Goal: Information Seeking & Learning: Find specific fact

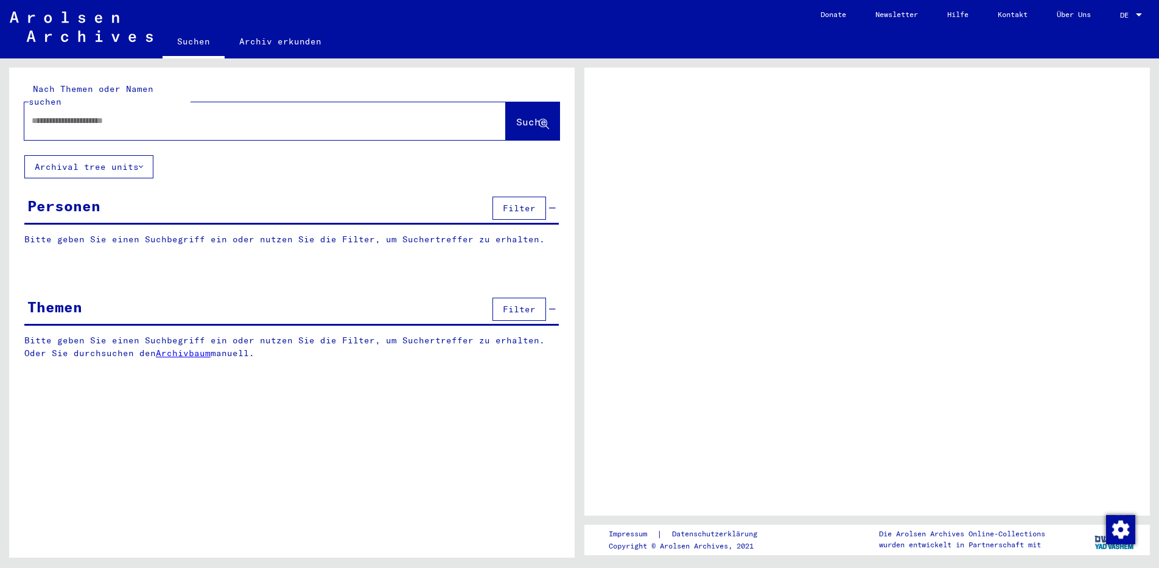
click at [1123, 17] on span "DE" at bounding box center [1126, 15] width 13 height 9
click at [273, 114] on input "text" at bounding box center [254, 120] width 445 height 13
type input "****"
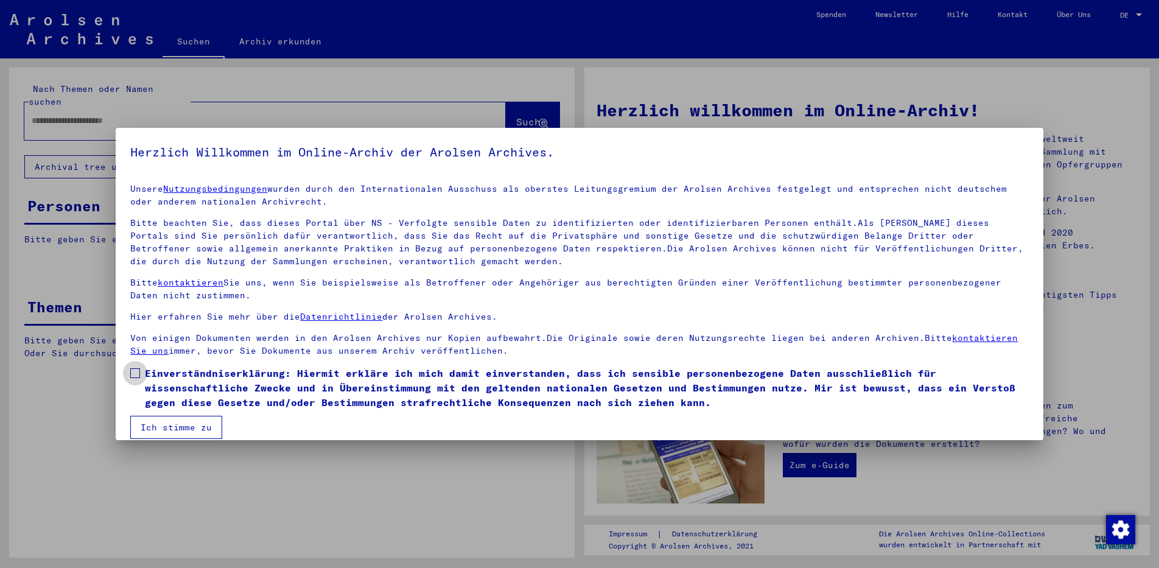
click at [139, 371] on span at bounding box center [135, 373] width 10 height 10
click at [147, 426] on button "Ich stimme zu" at bounding box center [176, 427] width 92 height 23
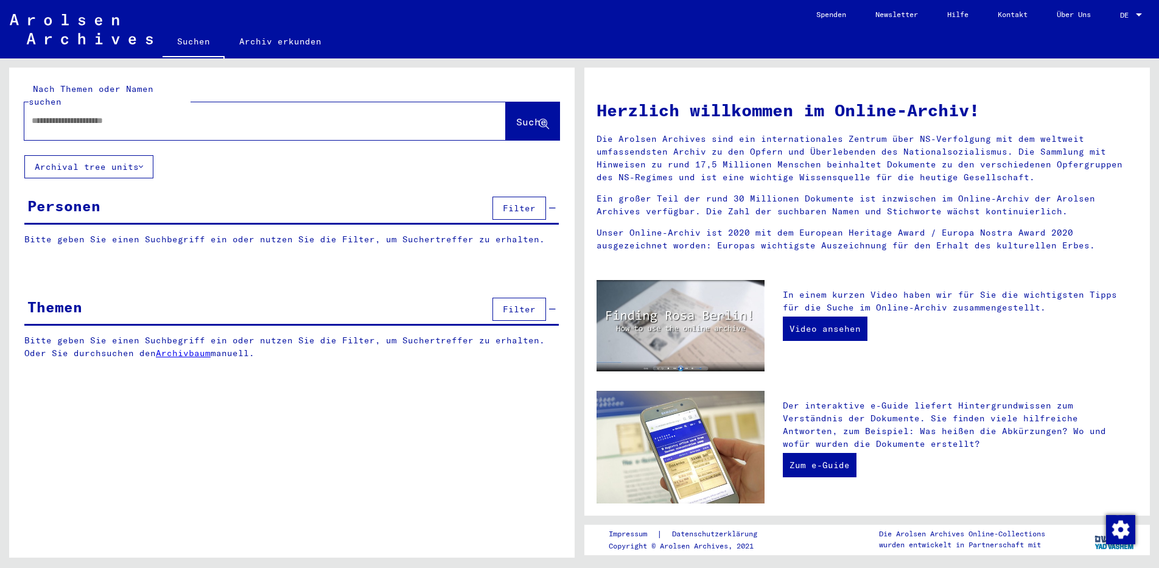
click at [166, 117] on div at bounding box center [246, 120] width 445 height 27
click at [169, 114] on input "text" at bounding box center [251, 120] width 438 height 13
click at [516, 116] on span "Suche" at bounding box center [531, 122] width 30 height 12
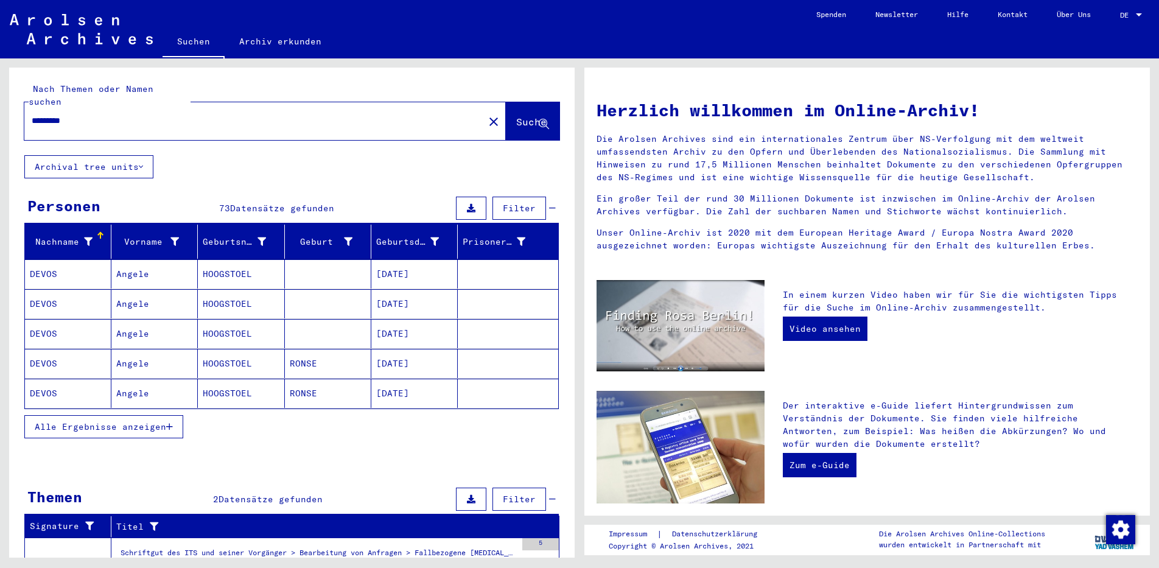
drag, startPoint x: 92, startPoint y: 111, endPoint x: -2, endPoint y: 113, distance: 93.8
click at [32, 114] on input "*********" at bounding box center [251, 120] width 438 height 13
type input "********"
click at [519, 116] on span "Suche" at bounding box center [531, 122] width 30 height 12
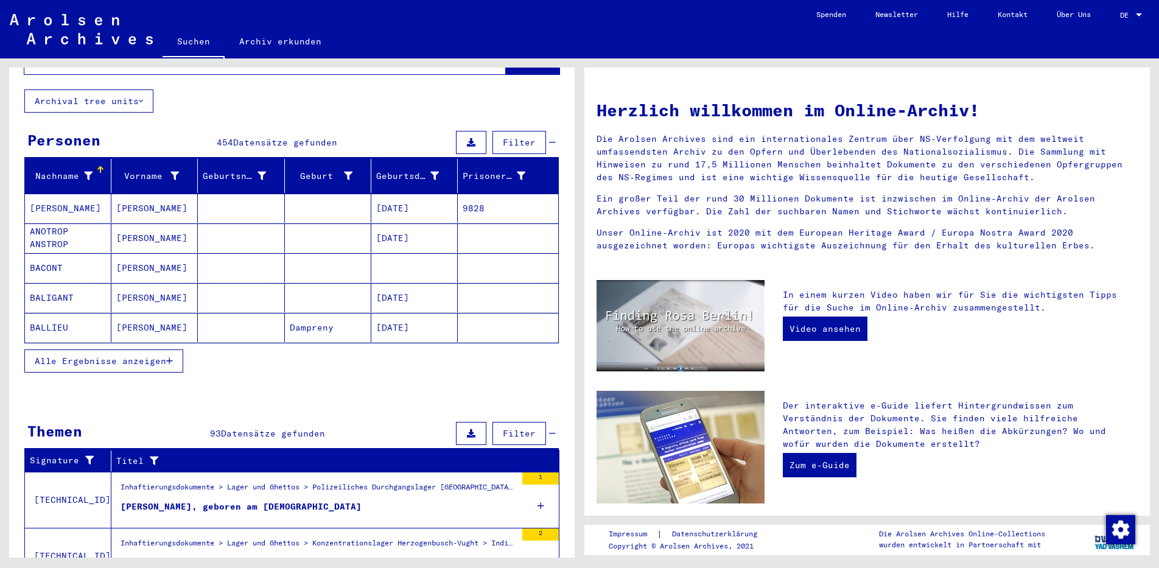
scroll to position [131, 0]
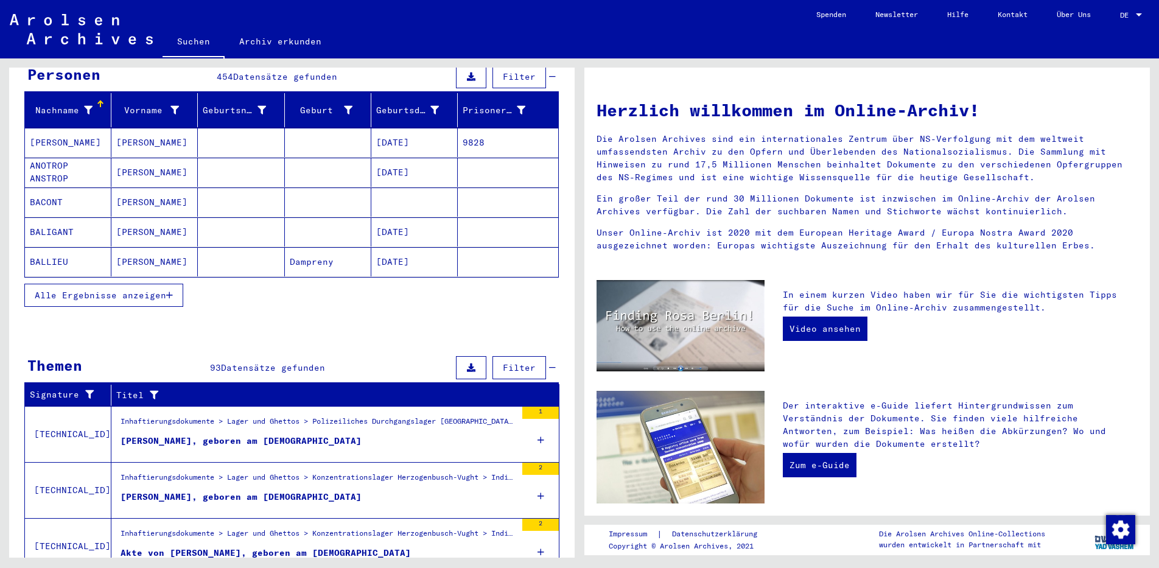
click at [152, 290] on span "Alle Ergebnisse anzeigen" at bounding box center [100, 295] width 131 height 11
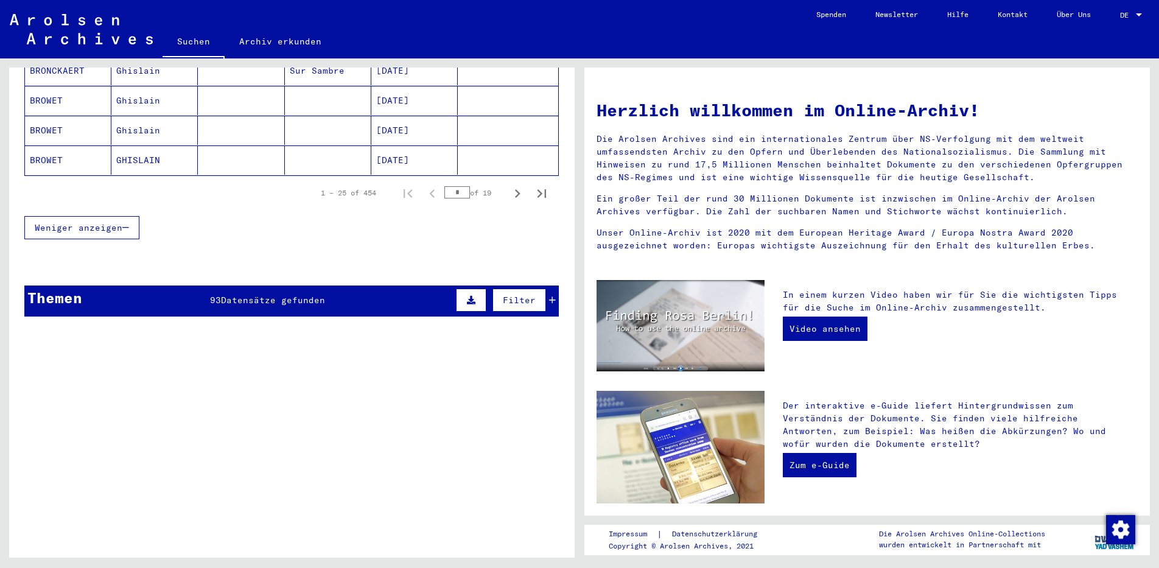
scroll to position [854, 0]
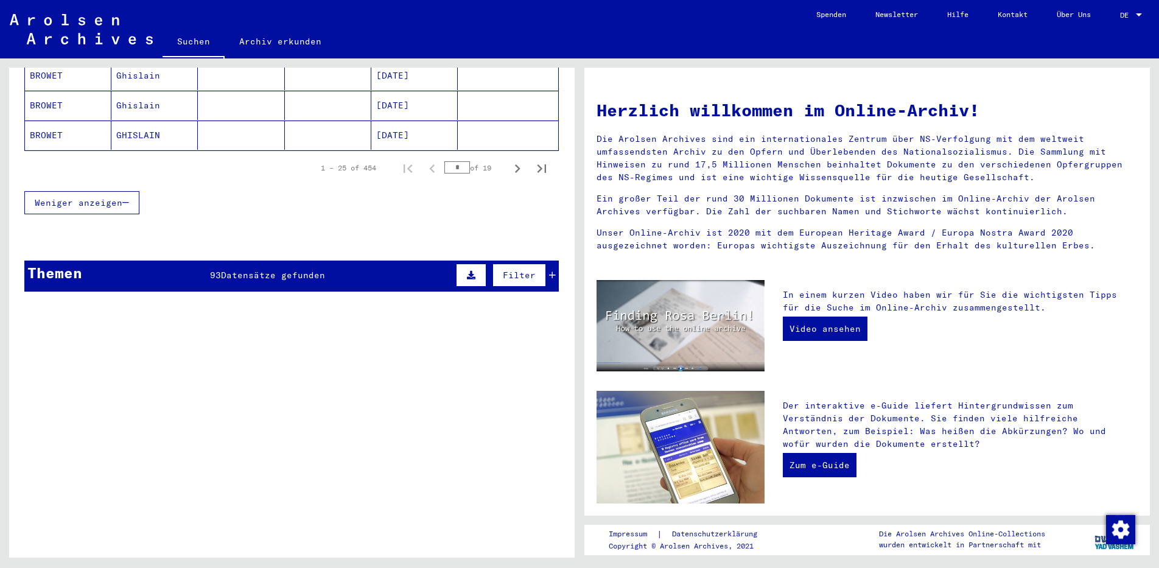
click at [224, 270] on span "Datensätze gefunden" at bounding box center [273, 275] width 104 height 11
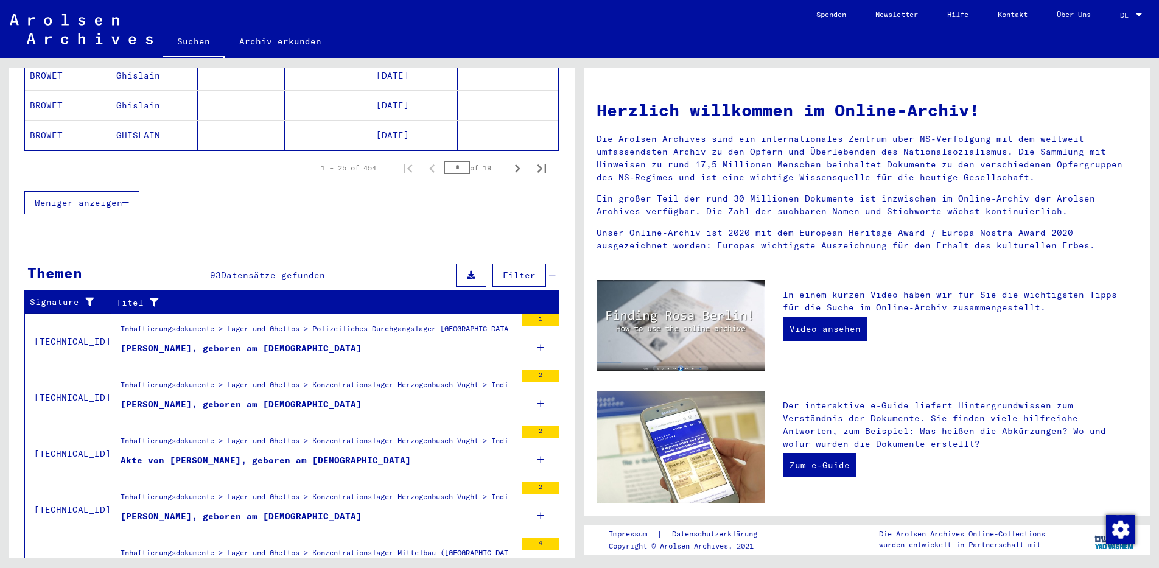
scroll to position [914, 0]
